Goal: Navigation & Orientation: Find specific page/section

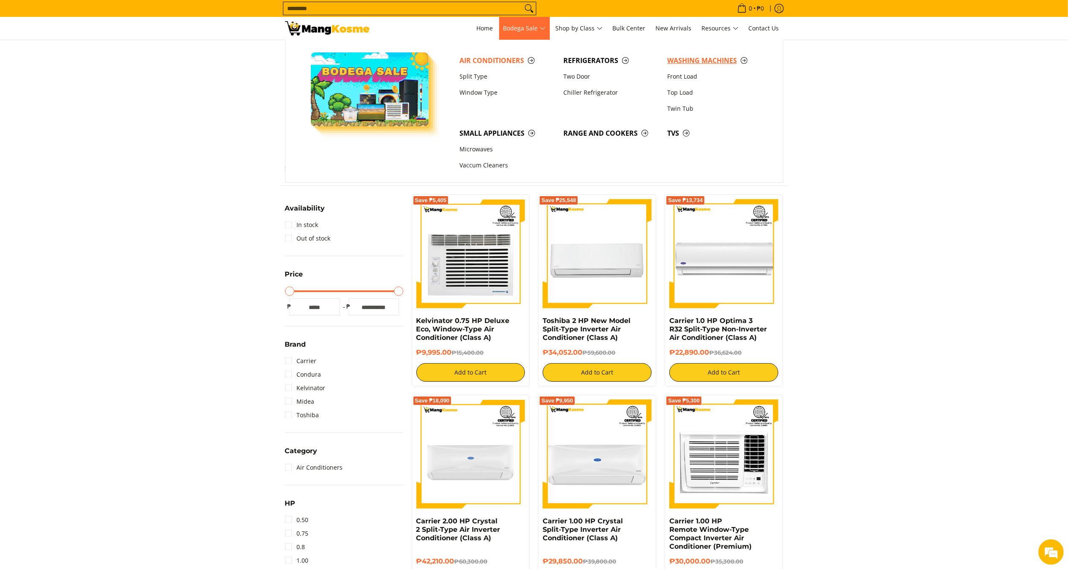
click at [683, 56] on span "Washing Machines" at bounding box center [714, 60] width 95 height 11
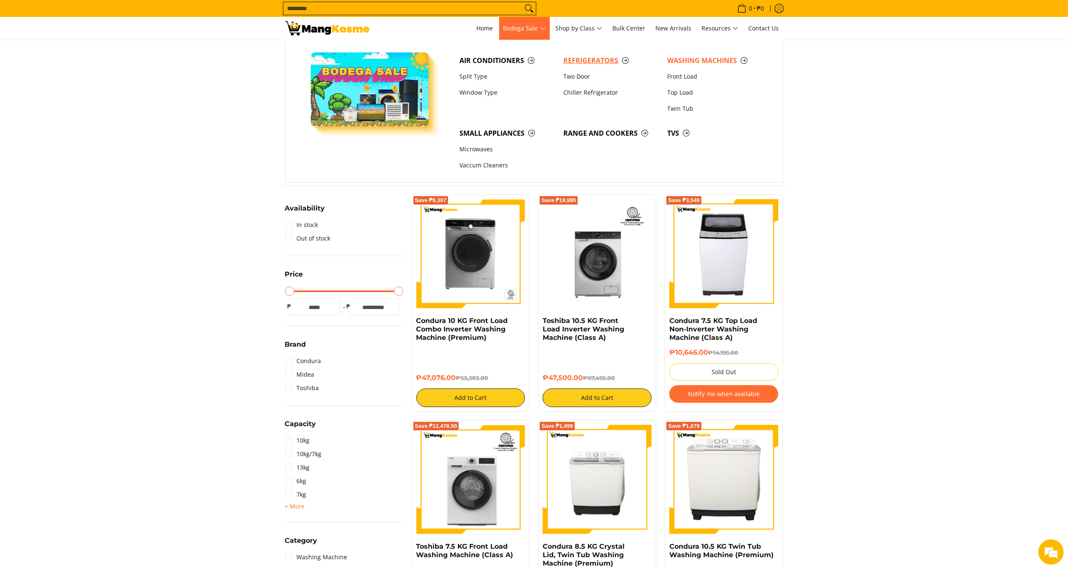
click at [595, 60] on span "Refrigerators" at bounding box center [611, 60] width 95 height 11
